Goal: Task Accomplishment & Management: Manage account settings

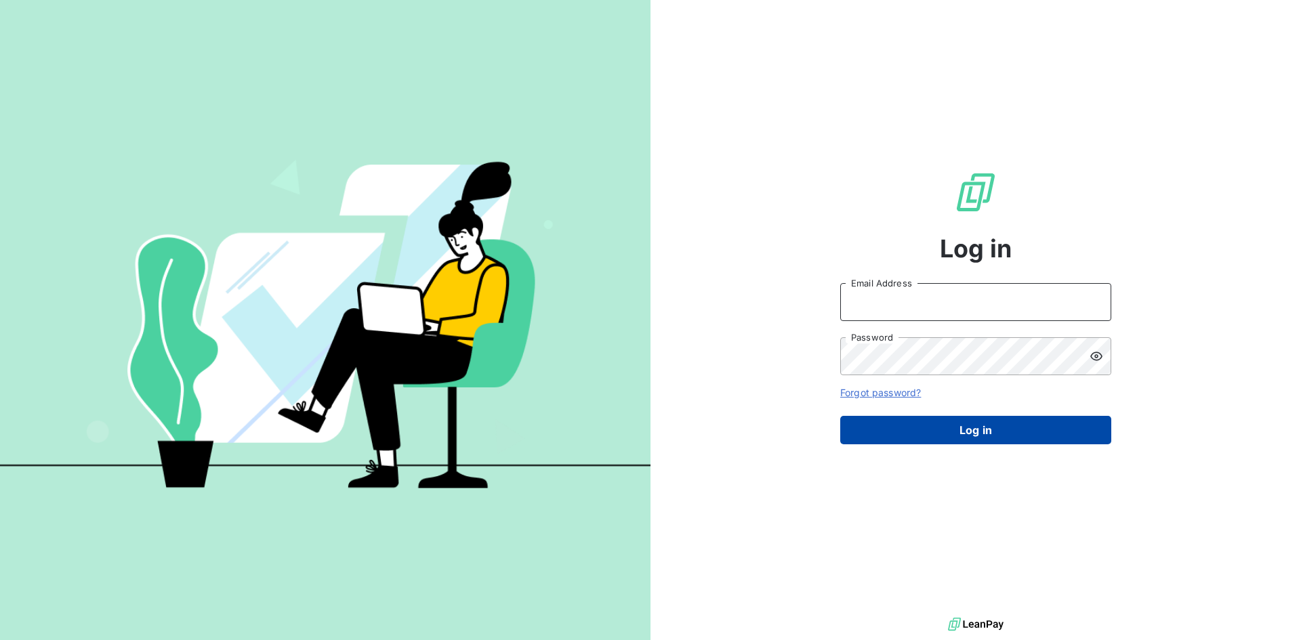
type input "n.crespo@vocalcom.com"
click at [999, 428] on button "Log in" at bounding box center [975, 430] width 271 height 28
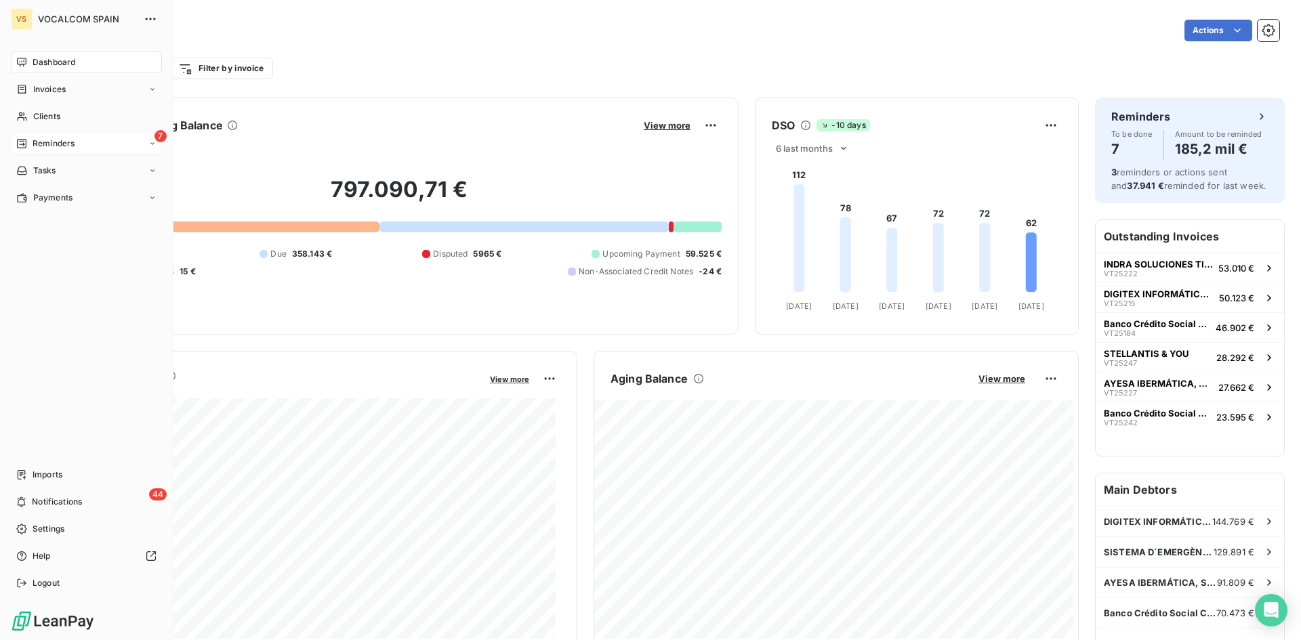
click at [41, 141] on span "Reminders" at bounding box center [54, 144] width 42 height 12
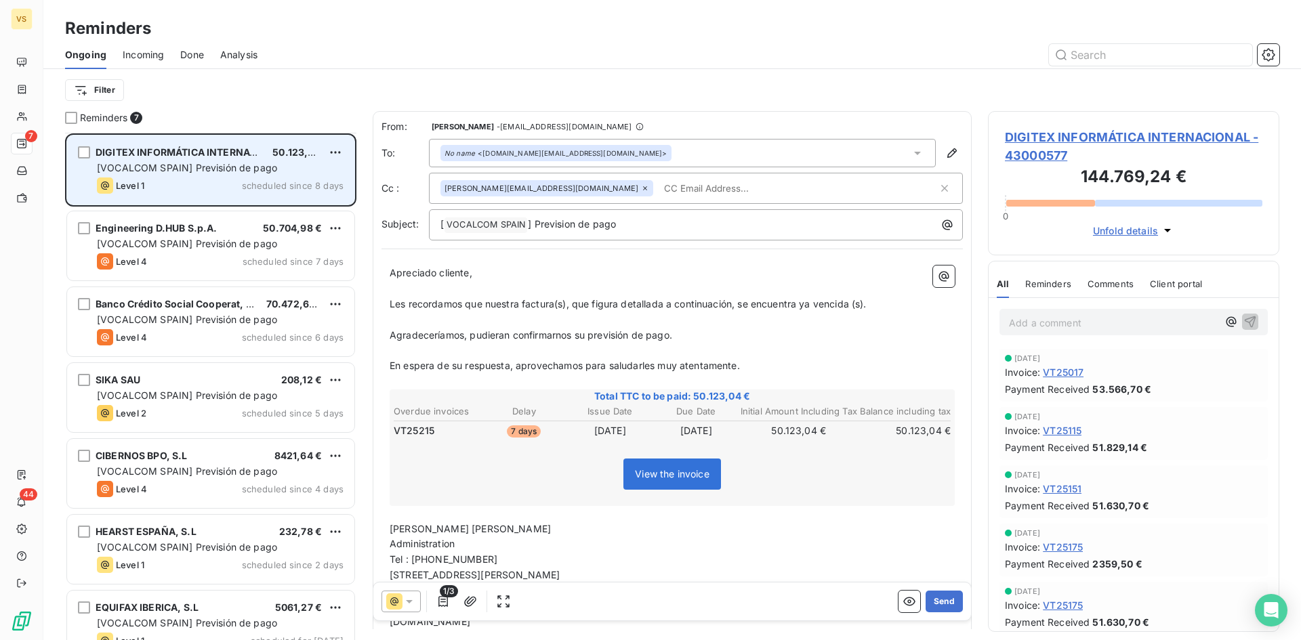
scroll to position [24, 0]
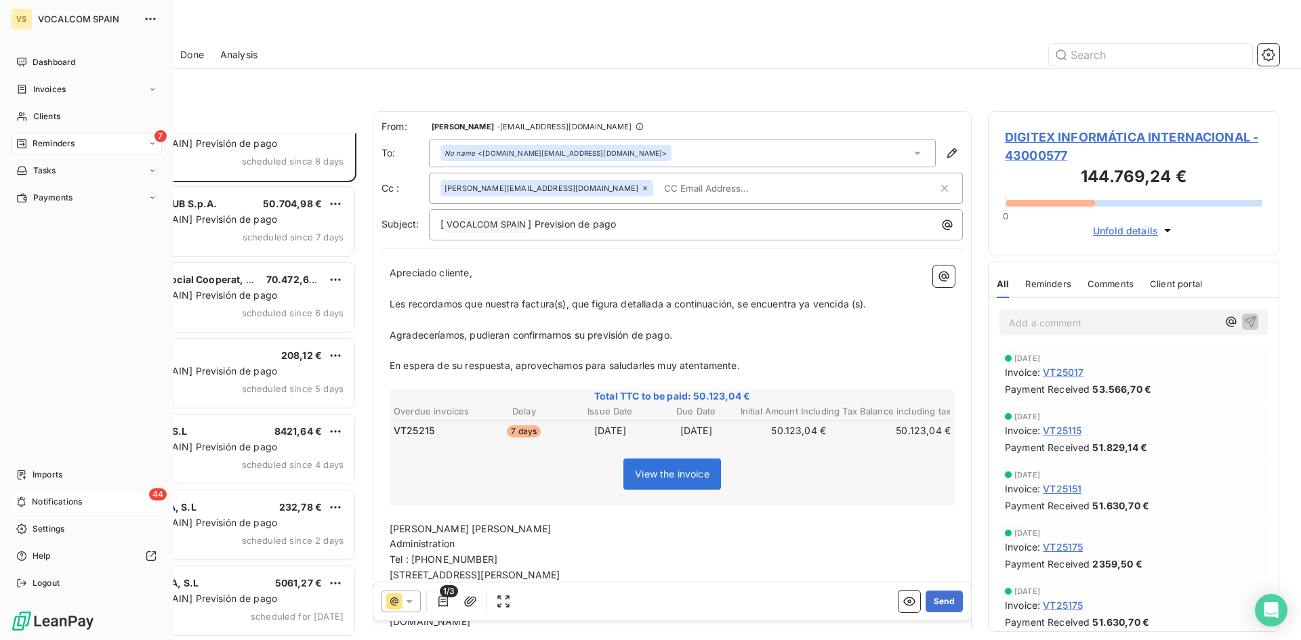
click at [31, 501] on div "44 Notifications" at bounding box center [86, 502] width 151 height 22
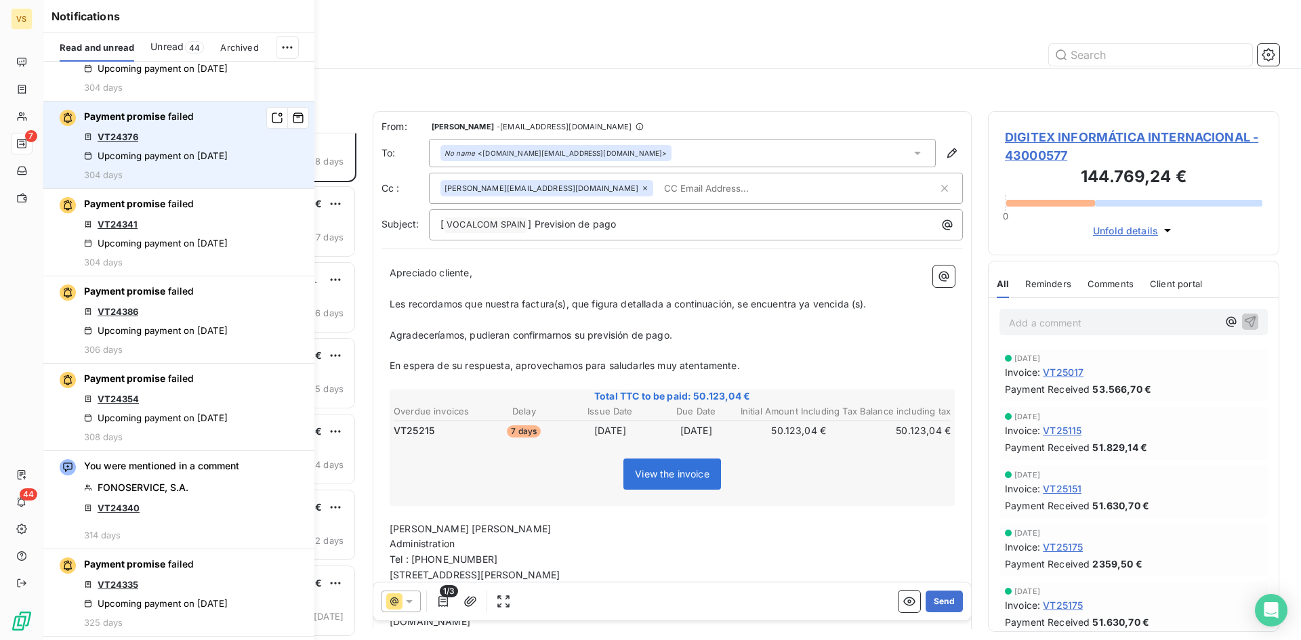
scroll to position [6687, 0]
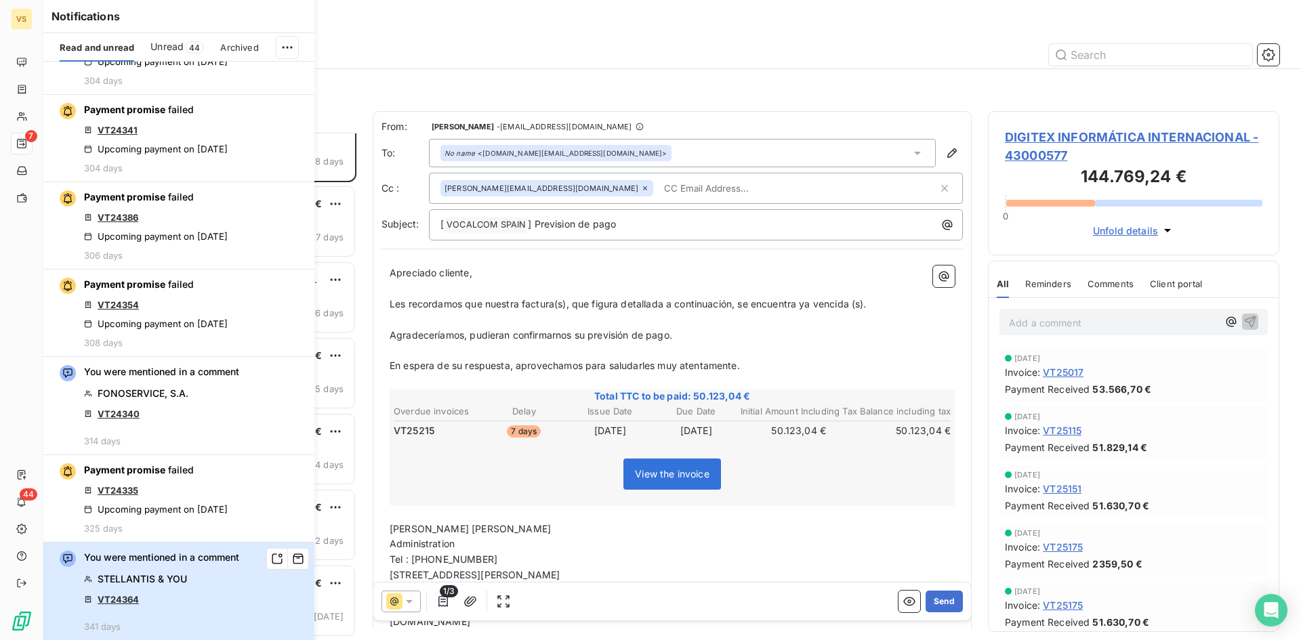
click at [134, 577] on span "STELLANTIS & YOU" at bounding box center [142, 580] width 89 height 14
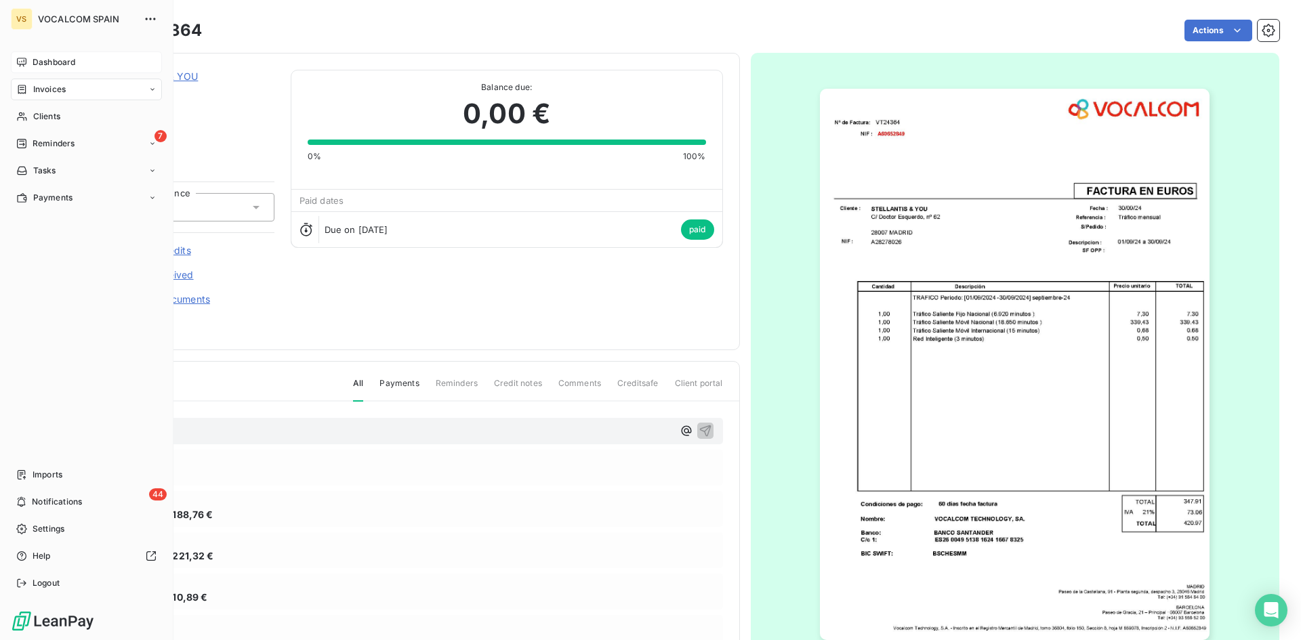
click at [31, 58] on div "Dashboard" at bounding box center [86, 63] width 151 height 22
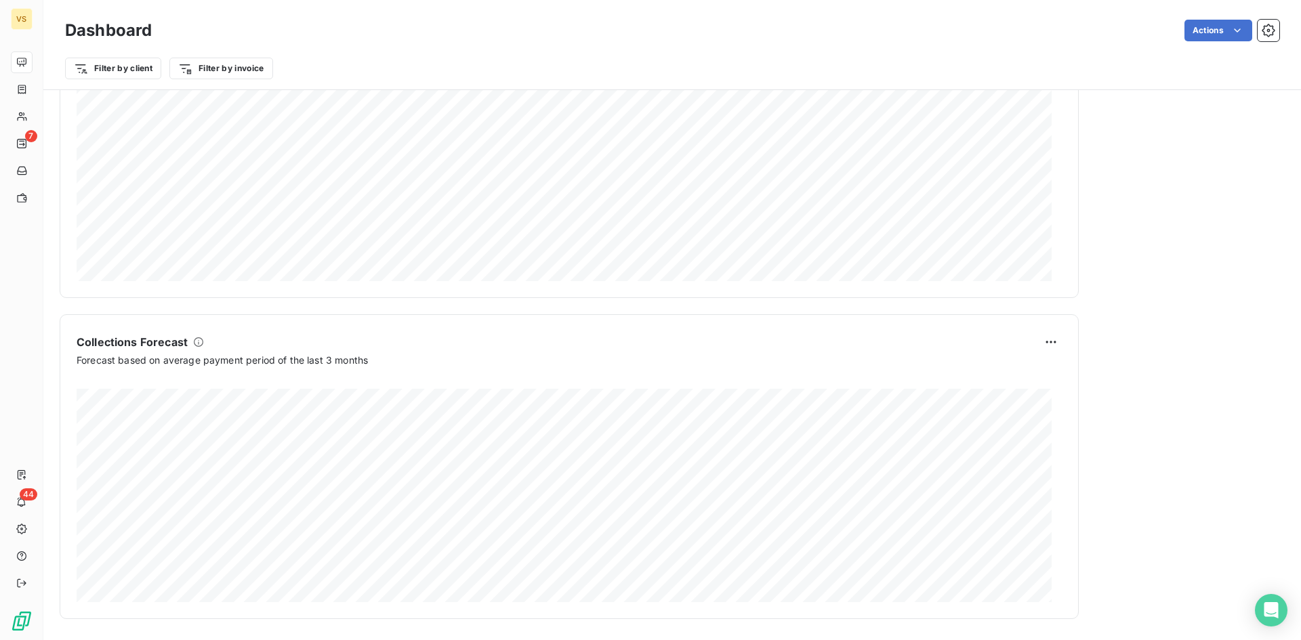
scroll to position [680, 0]
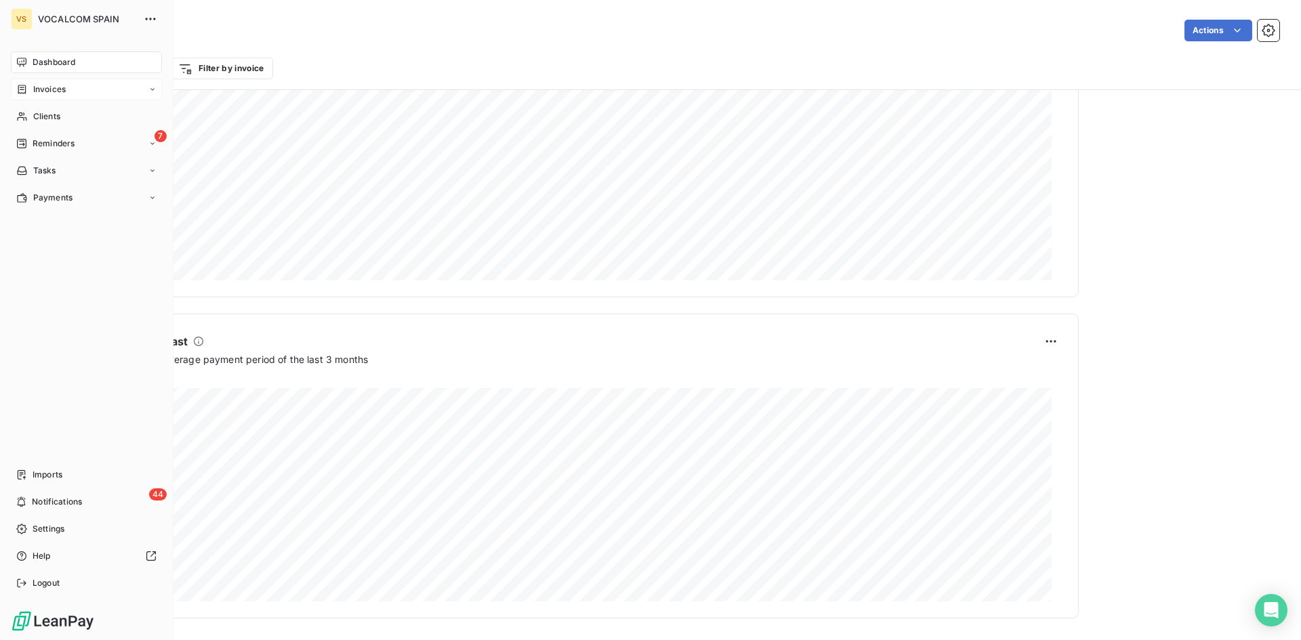
click at [37, 84] on span "Invoices" at bounding box center [49, 89] width 33 height 12
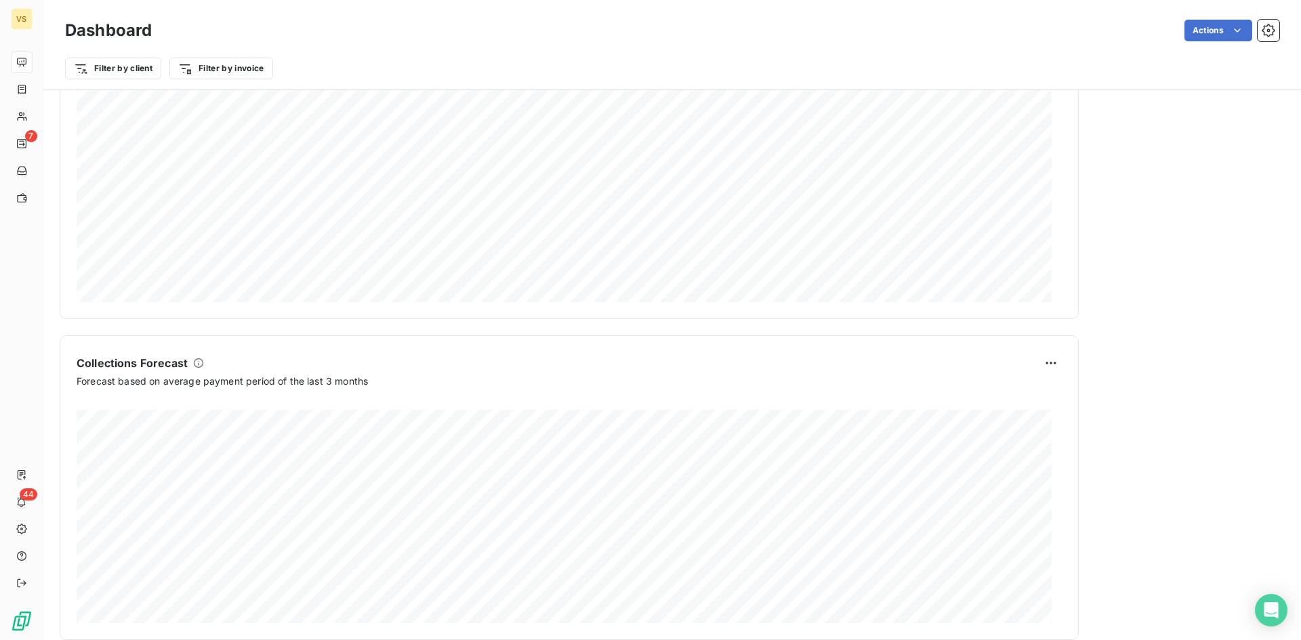
scroll to position [680, 0]
